Goal: Transaction & Acquisition: Book appointment/travel/reservation

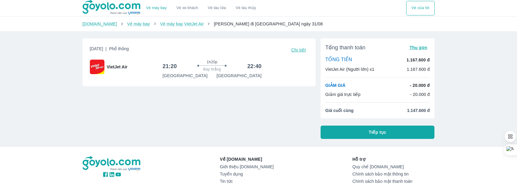
click at [156, 8] on link "Vé máy bay" at bounding box center [156, 8] width 21 height 5
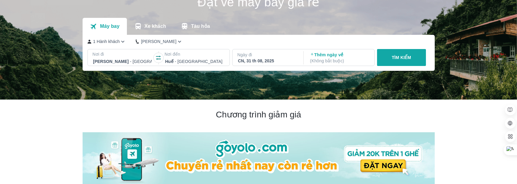
click at [341, 56] on p "Thêm ngày về ( Không bắt buộc )" at bounding box center [339, 58] width 59 height 12
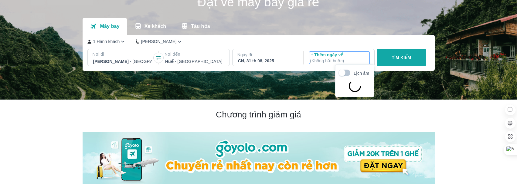
scroll to position [35, 0]
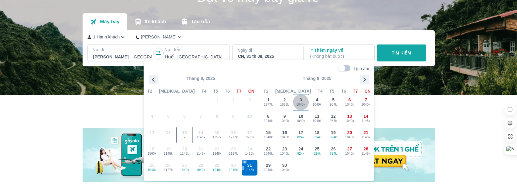
click at [299, 103] on span "1040k" at bounding box center [301, 105] width 16 height 5
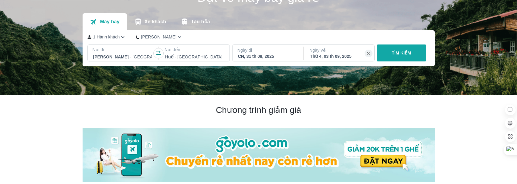
click at [402, 54] on p "TÌM KIẾM" at bounding box center [400, 53] width 19 height 6
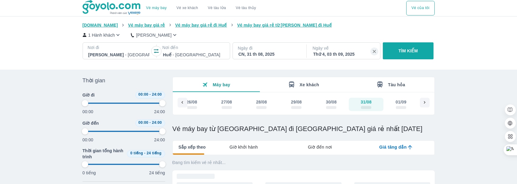
type input "97.9166666666667"
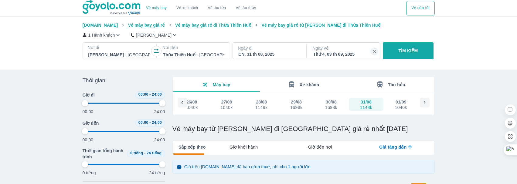
type input "97.9166666666667"
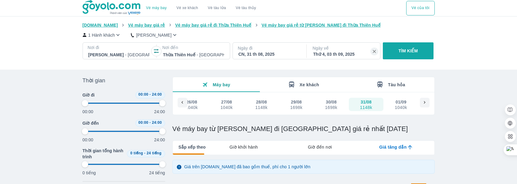
type input "97.9166666666667"
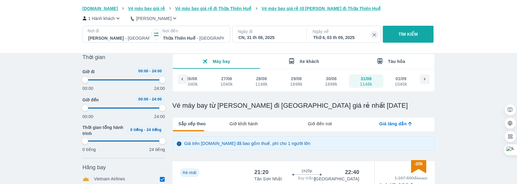
type input "97.9166666666667"
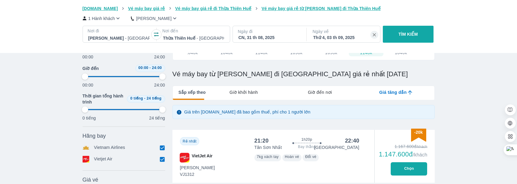
scroll to position [61, 0]
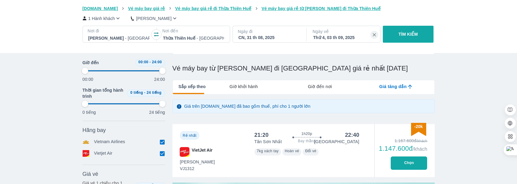
type input "97.9166666666667"
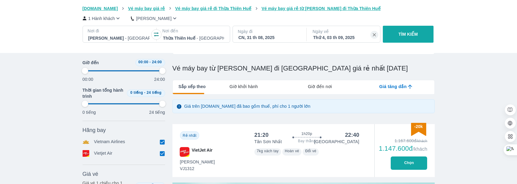
type input "97.9166666666667"
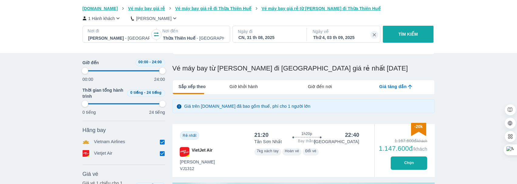
type input "97.9166666666667"
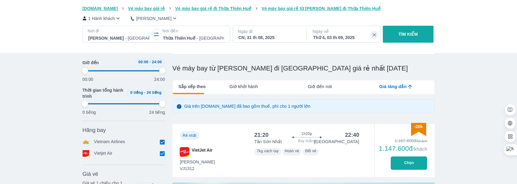
type input "97.9166666666667"
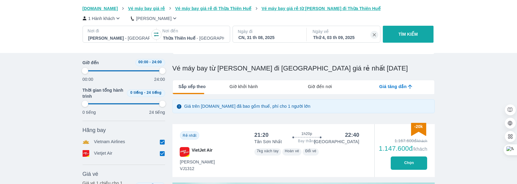
type input "97.9166666666667"
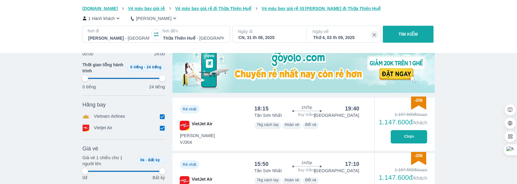
scroll to position [212, 0]
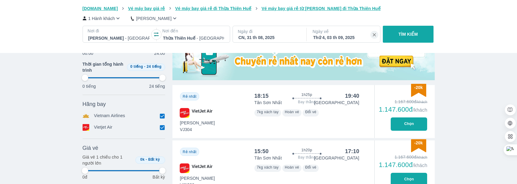
type input "97.9166666666667"
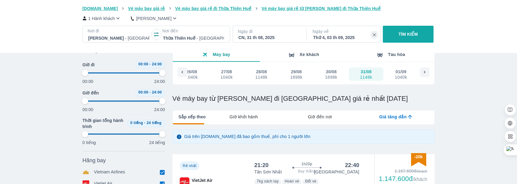
type input "97.9166666666667"
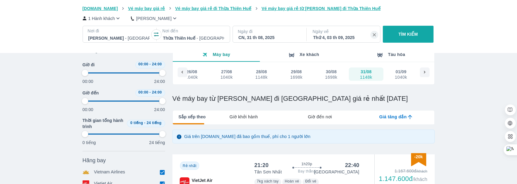
type input "97.9166666666667"
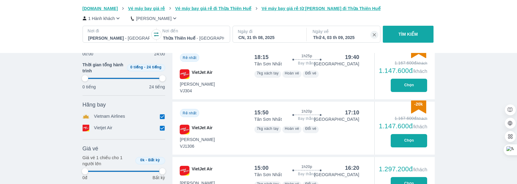
type input "97.9166666666667"
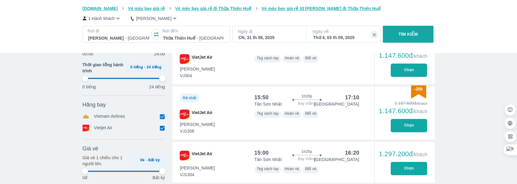
scroll to position [273, 0]
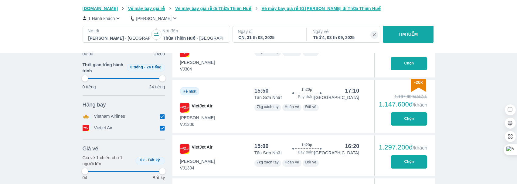
type input "97.9166666666667"
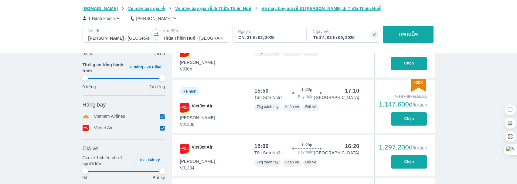
type input "97.9166666666667"
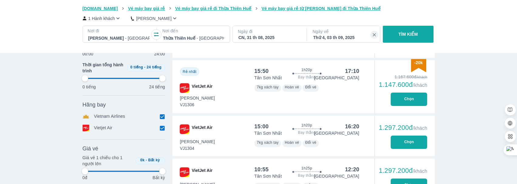
scroll to position [303, 0]
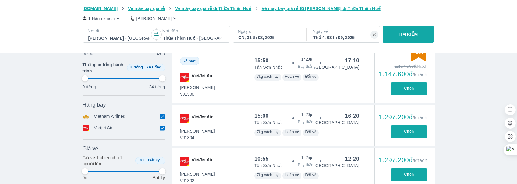
type input "97.9166666666667"
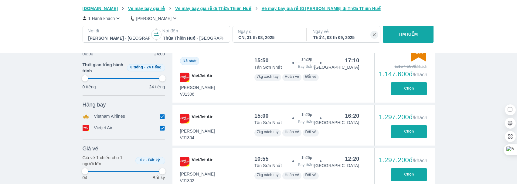
type input "97.9166666666667"
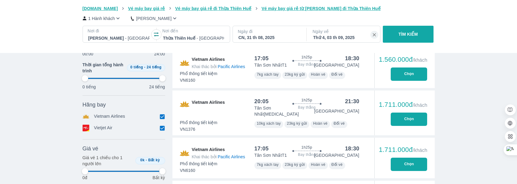
type input "97.9166666666667"
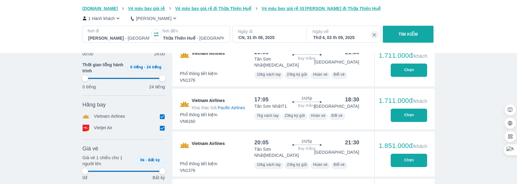
type input "97.9166666666667"
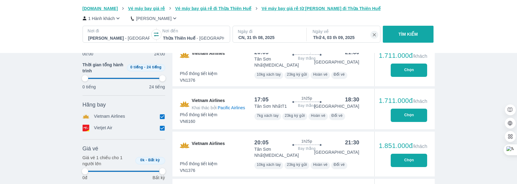
type input "97.9166666666667"
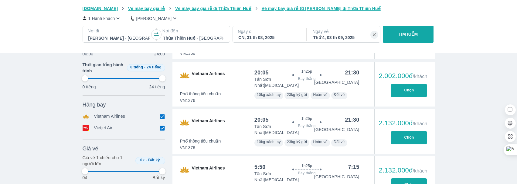
type input "97.9166666666667"
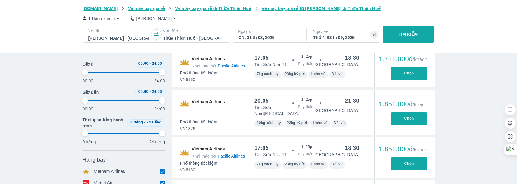
type input "97.9166666666667"
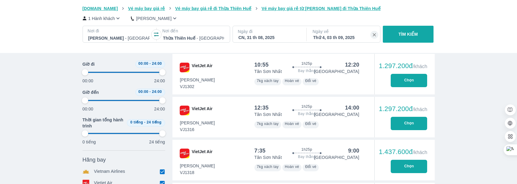
scroll to position [394, 0]
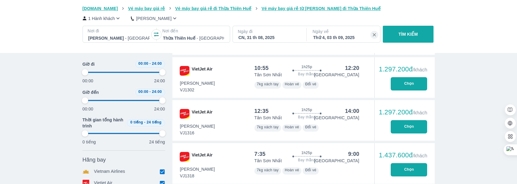
type input "97.9166666666667"
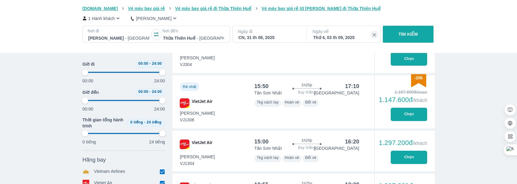
type input "97.9166666666667"
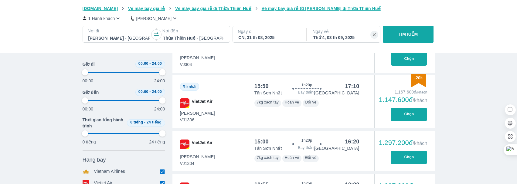
type input "97.9166666666667"
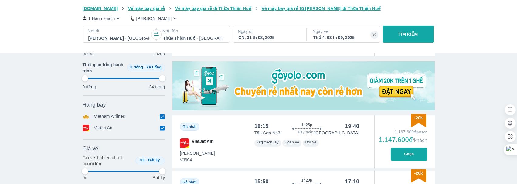
scroll to position [303, 0]
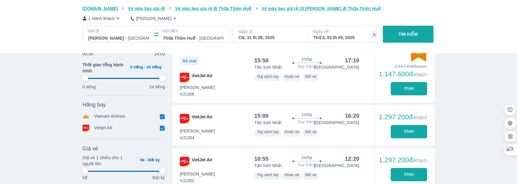
type input "97.9166666666667"
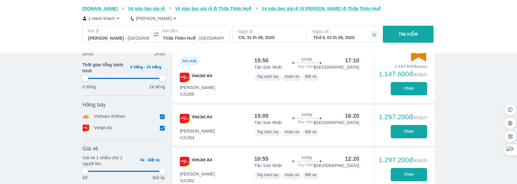
type input "97.9166666666667"
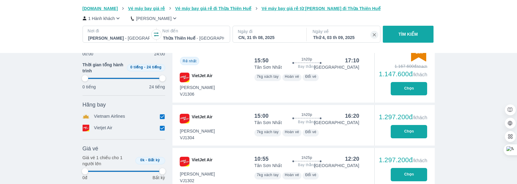
type input "97.9166666666667"
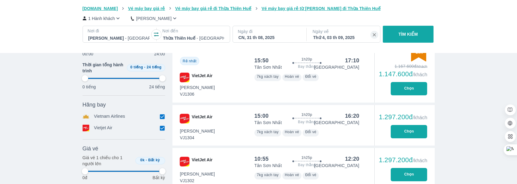
type input "97.9166666666667"
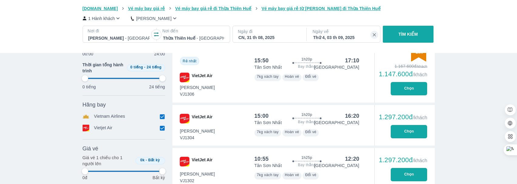
type input "97.9166666666667"
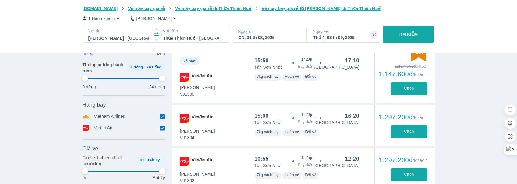
type input "97.9166666666667"
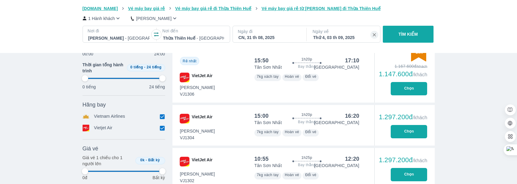
type input "97.9166666666667"
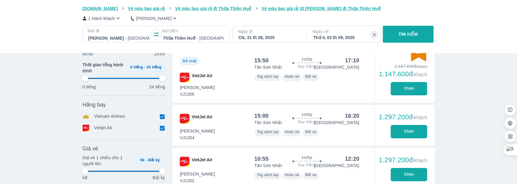
type input "97.9166666666667"
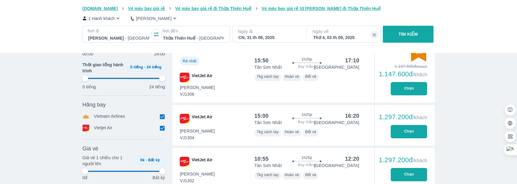
type input "97.9166666666667"
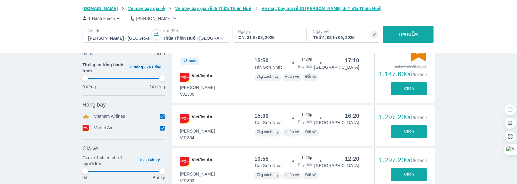
type input "97.9166666666667"
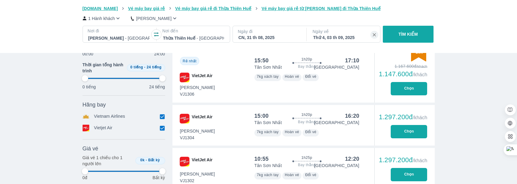
type input "97.9166666666667"
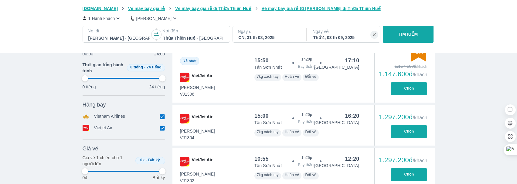
type input "97.9166666666667"
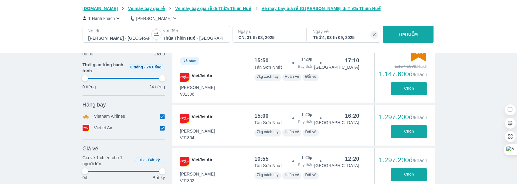
type input "97.9166666666667"
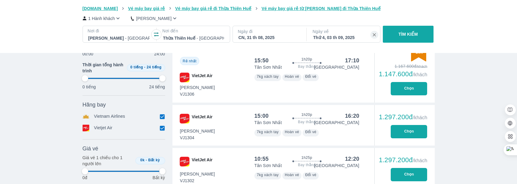
type input "97.9166666666667"
